Goal: Task Accomplishment & Management: Use online tool/utility

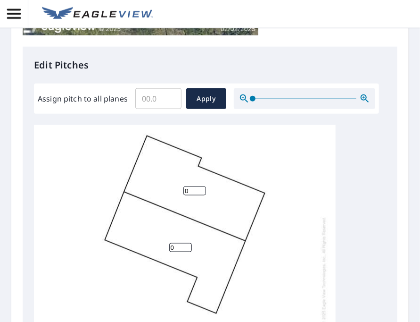
scroll to position [353, 0]
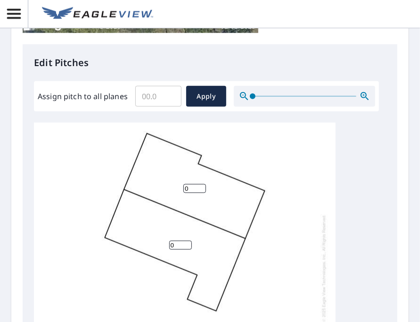
click at [161, 107] on input "Assign pitch to all planes" at bounding box center [158, 96] width 46 height 26
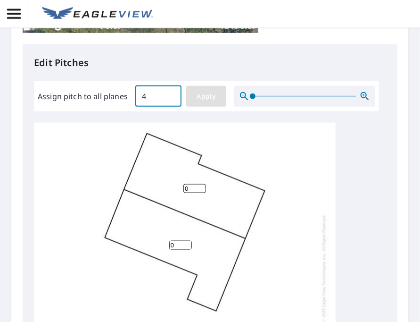
type input "4"
click at [218, 102] on button "Apply" at bounding box center [206, 96] width 40 height 21
type input "4"
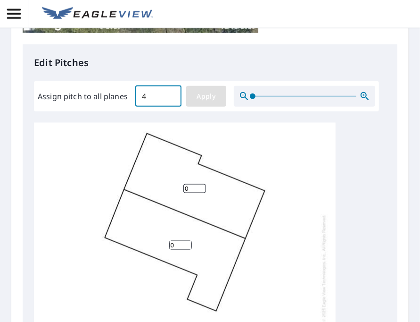
type input "4"
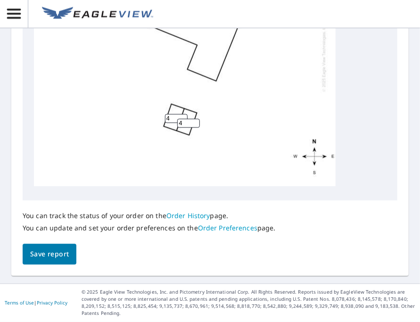
scroll to position [0, 0]
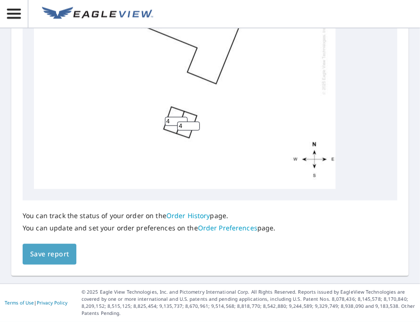
click at [49, 252] on span "Save report" at bounding box center [49, 255] width 39 height 12
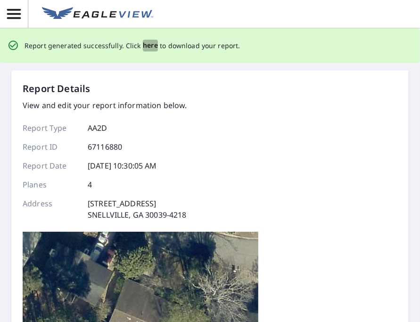
click at [147, 46] on span "here" at bounding box center [151, 46] width 16 height 12
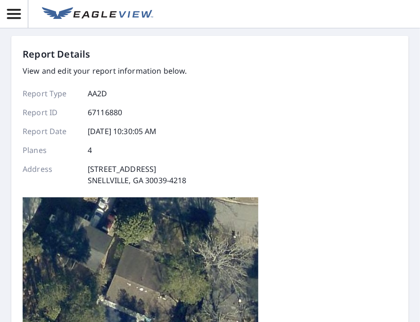
click at [378, 18] on header at bounding box center [210, 14] width 420 height 28
